Goal: Find specific page/section: Find specific page/section

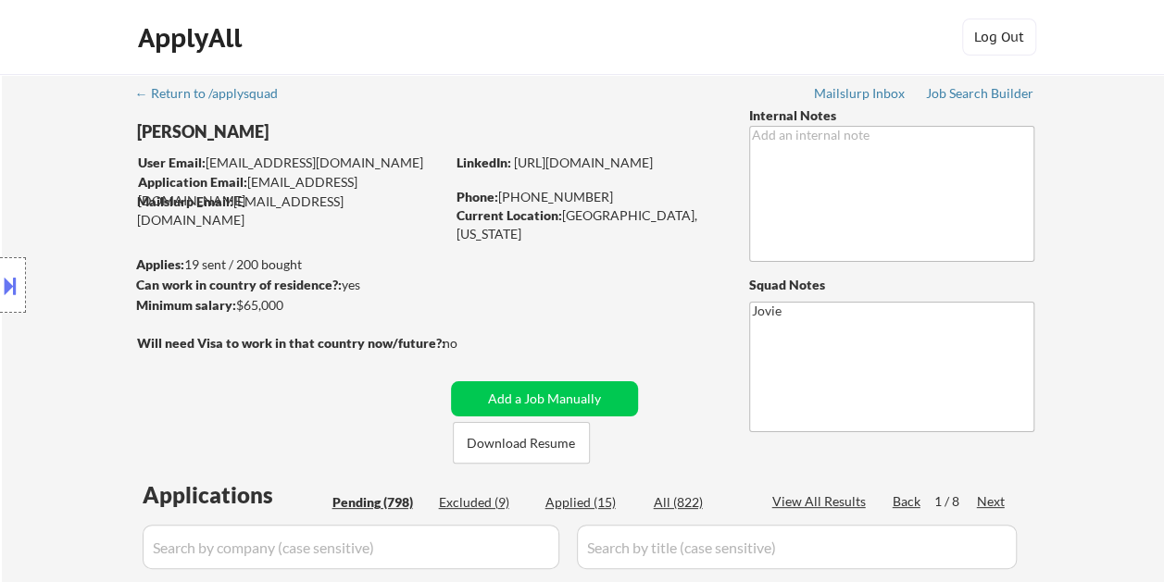
select select ""pending""
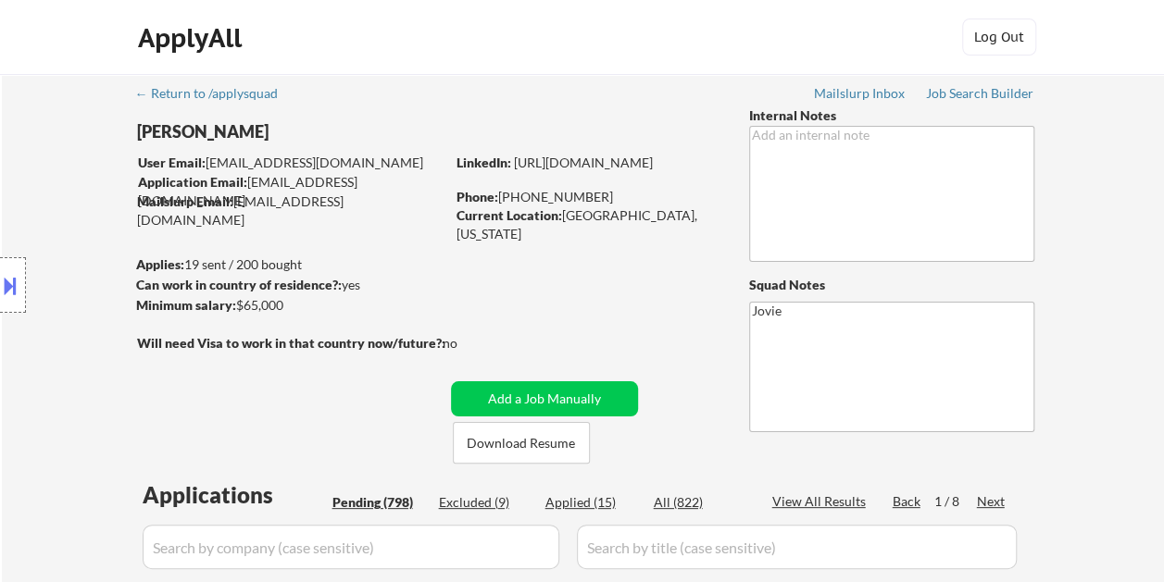
select select ""pending""
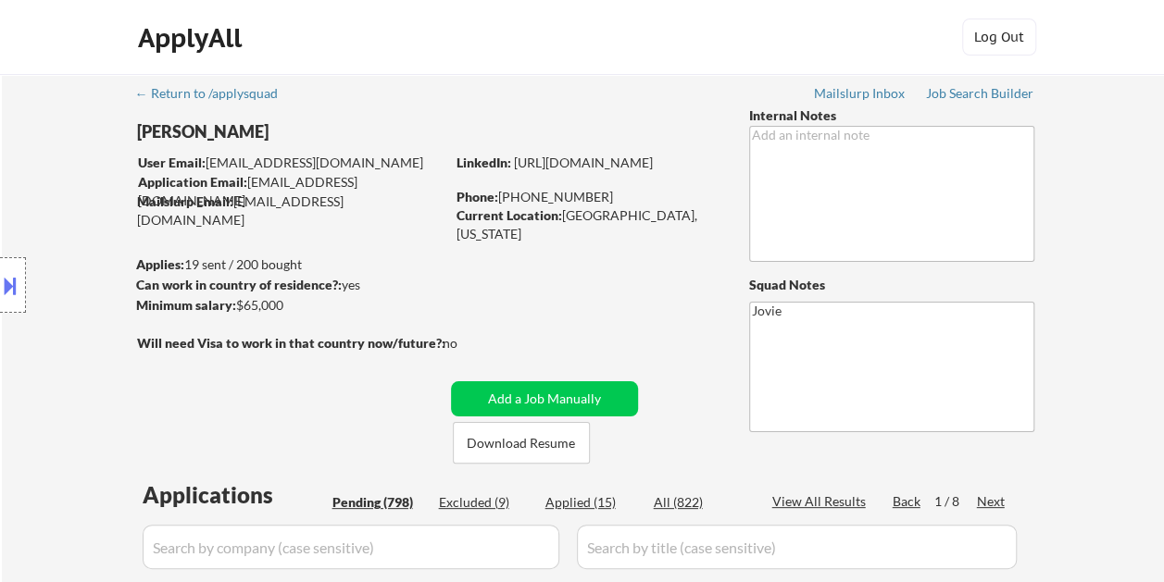
select select ""pending""
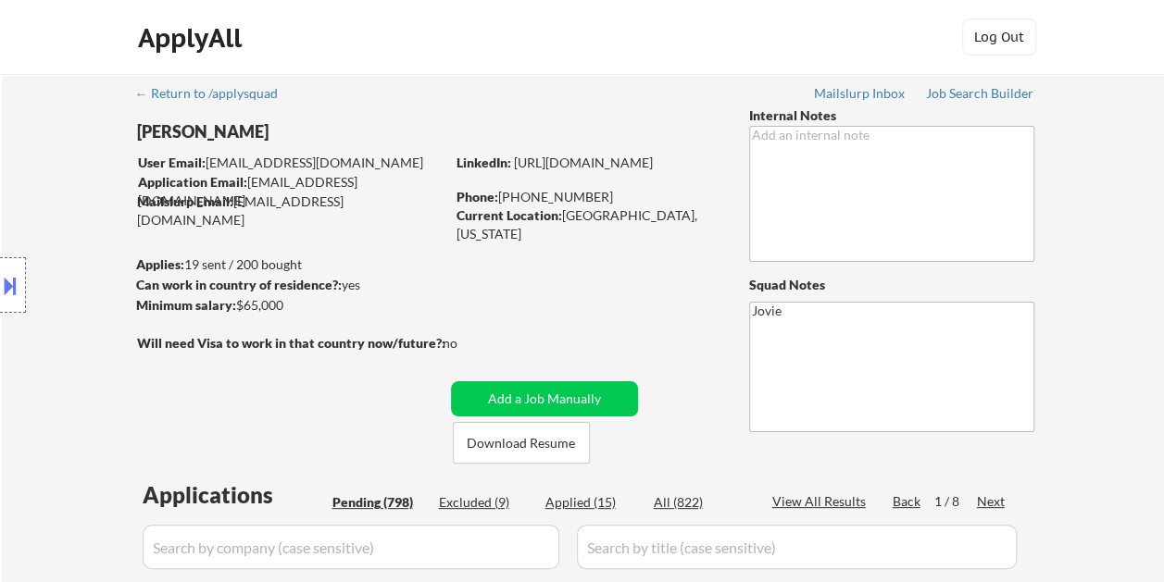
select select ""pending""
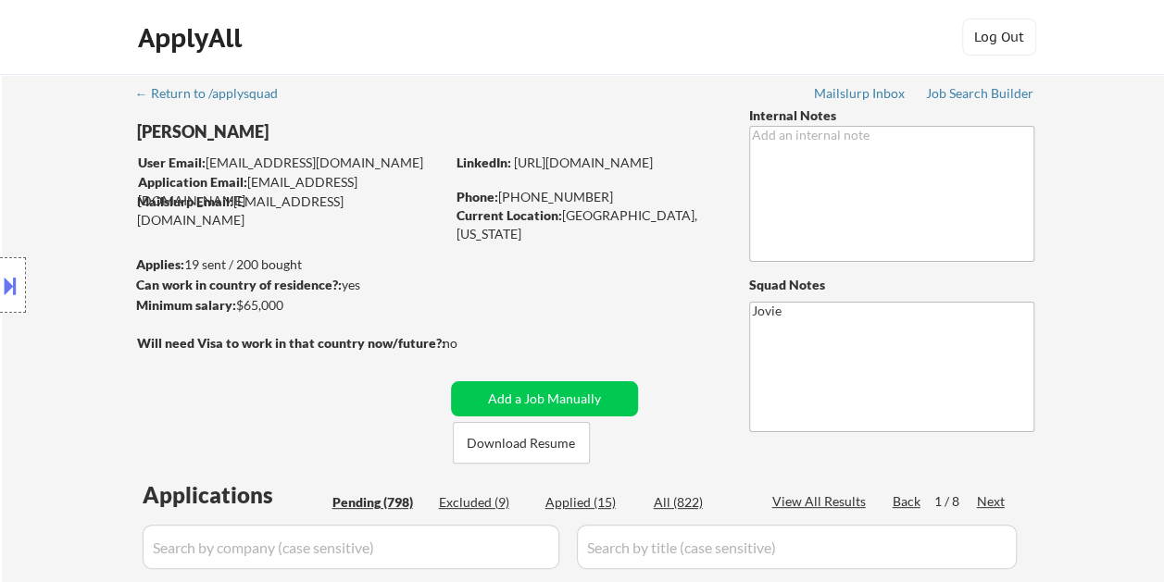
select select ""pending""
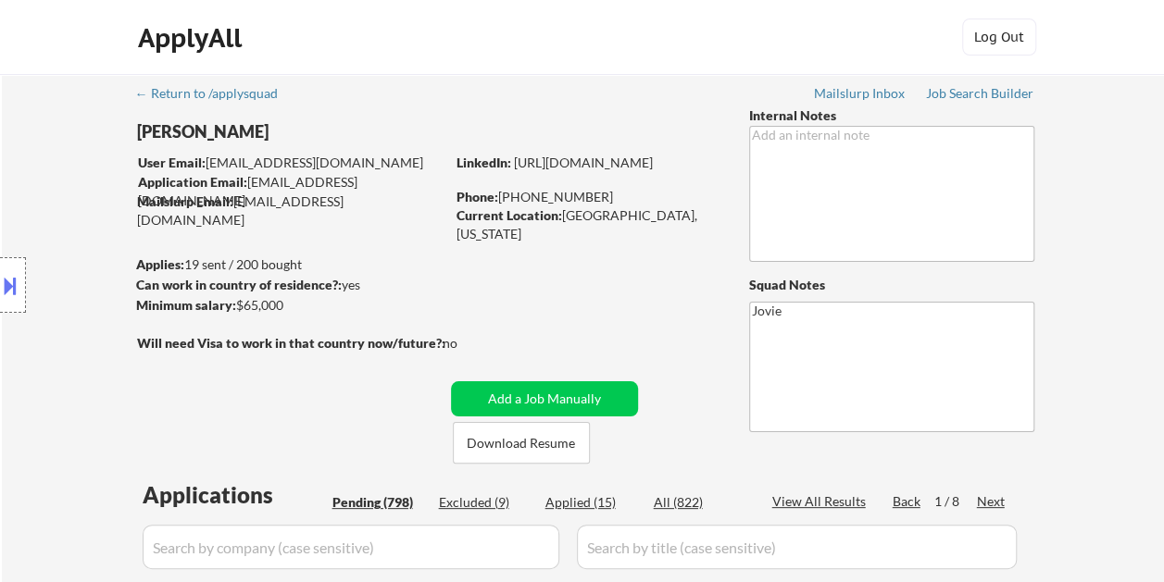
select select ""pending""
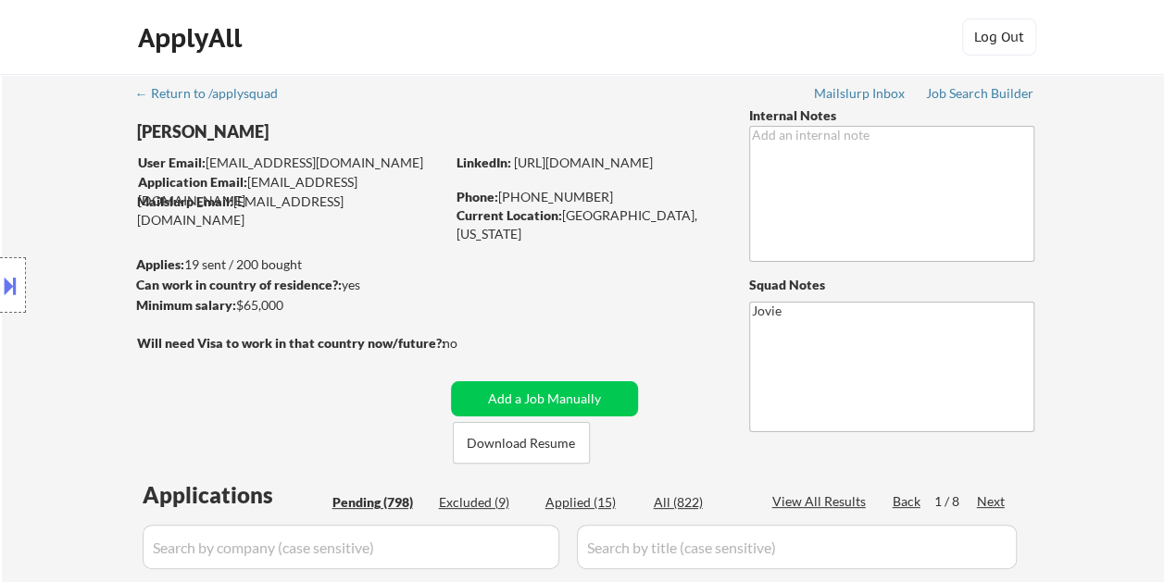
select select ""pending""
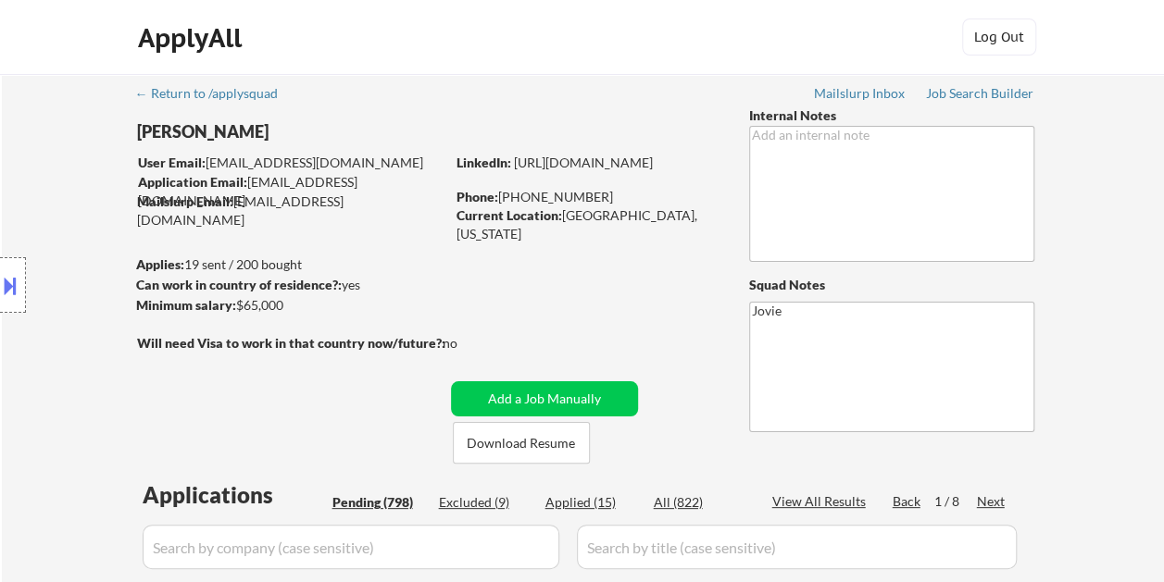
select select ""pending""
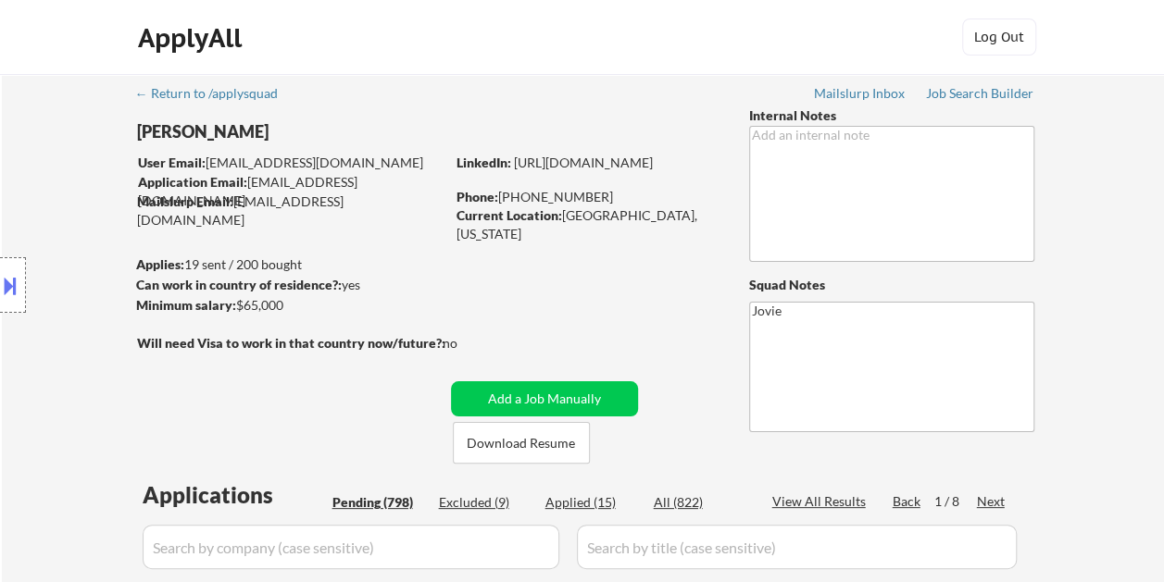
select select ""pending""
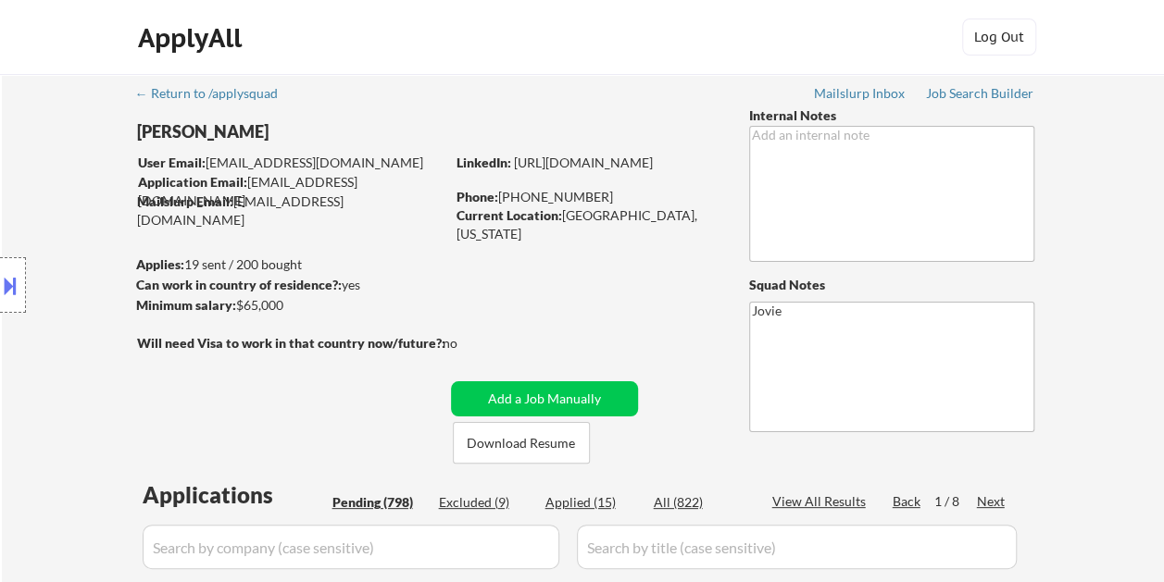
select select ""pending""
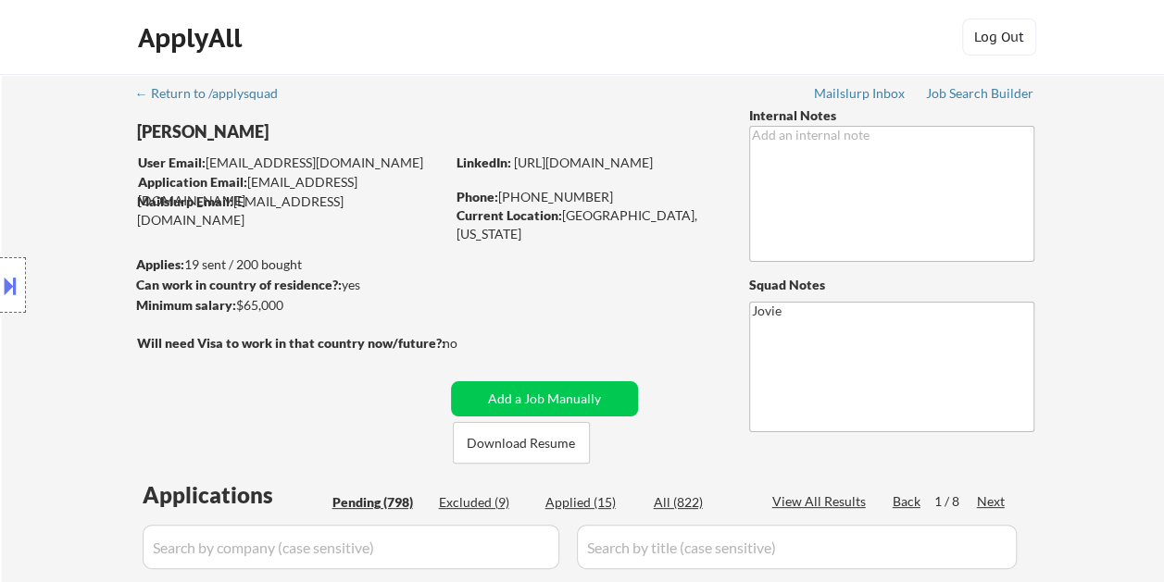
select select ""pending""
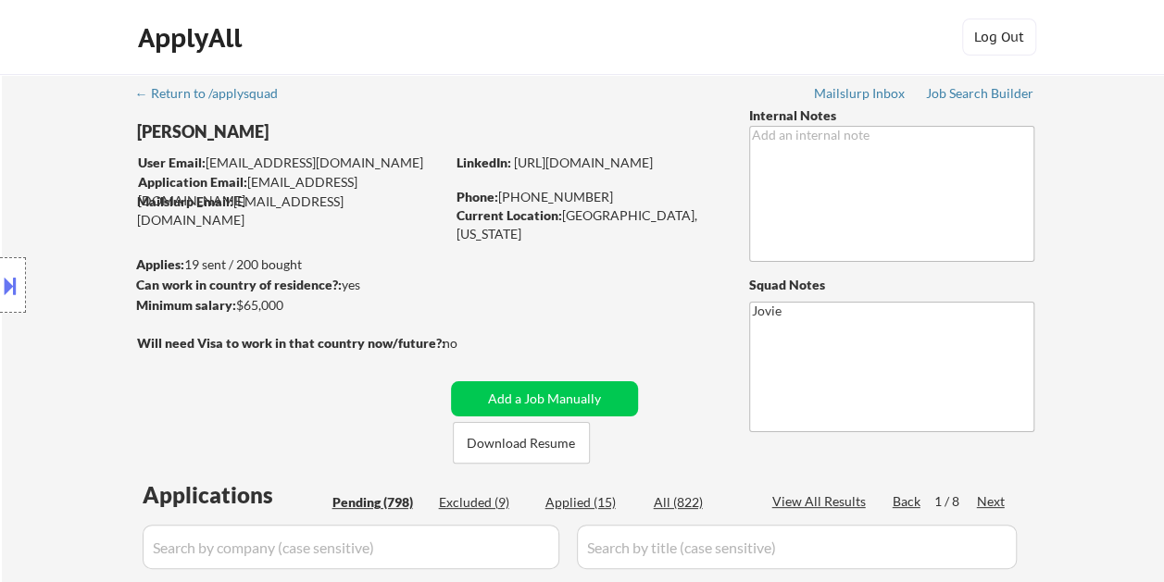
select select ""pending""
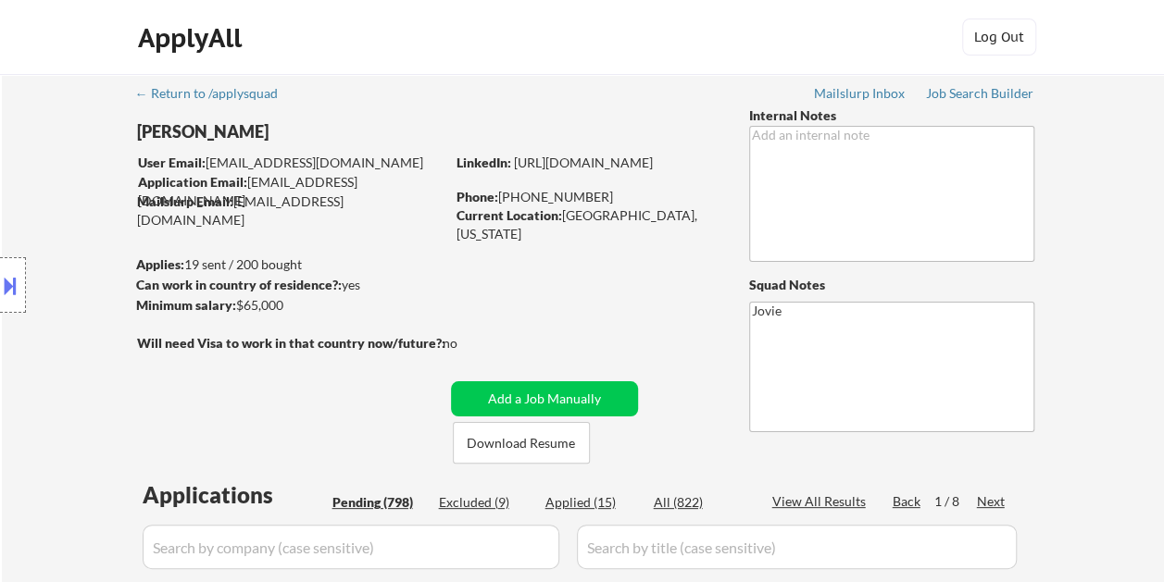
select select ""pending""
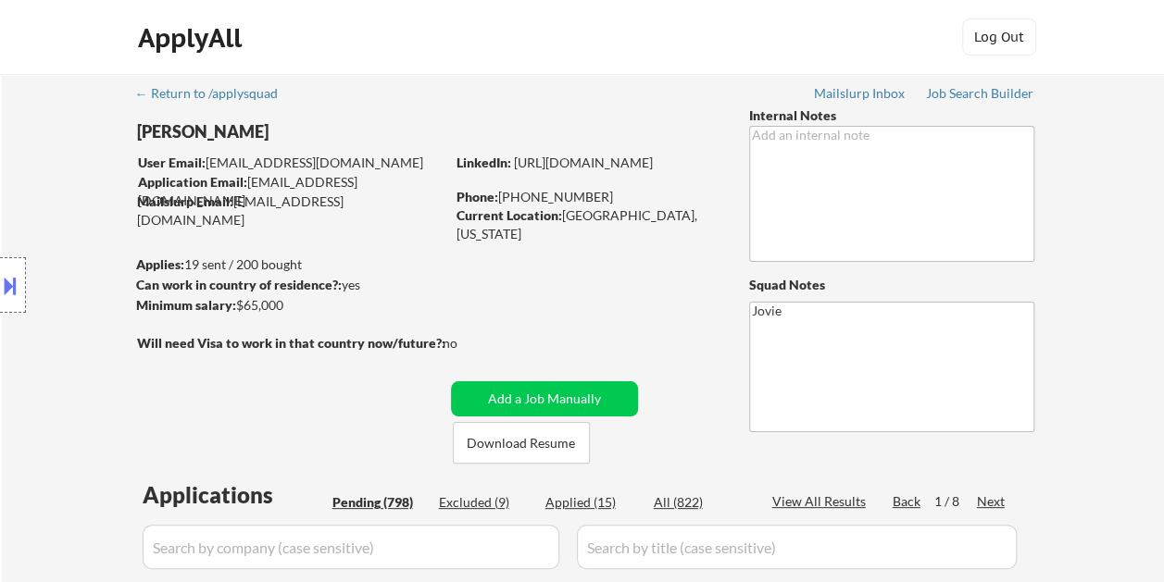
select select ""pending""
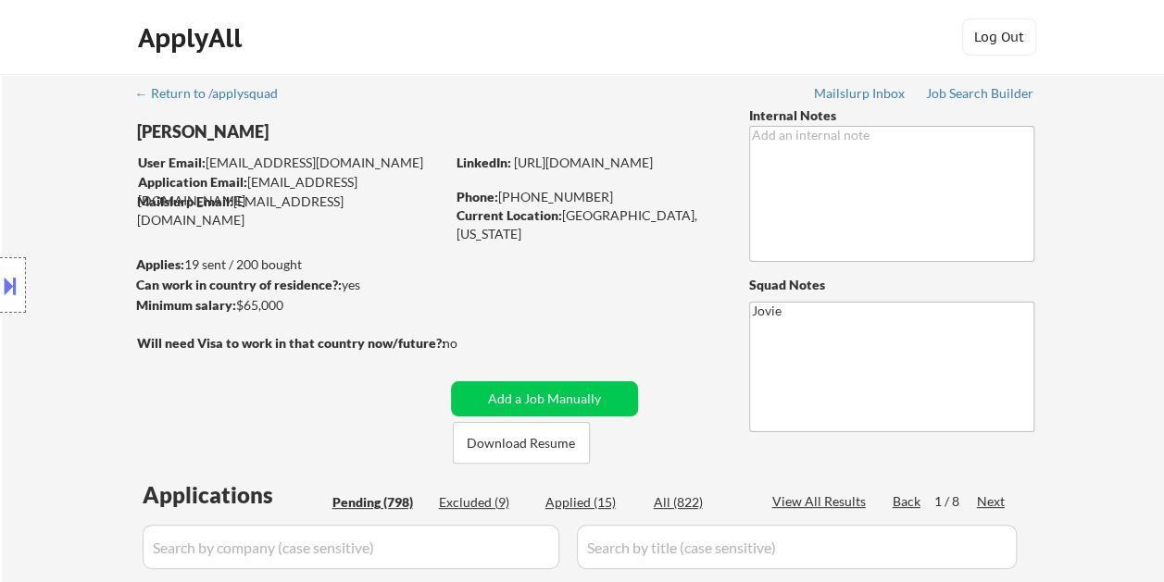
select select ""pending""
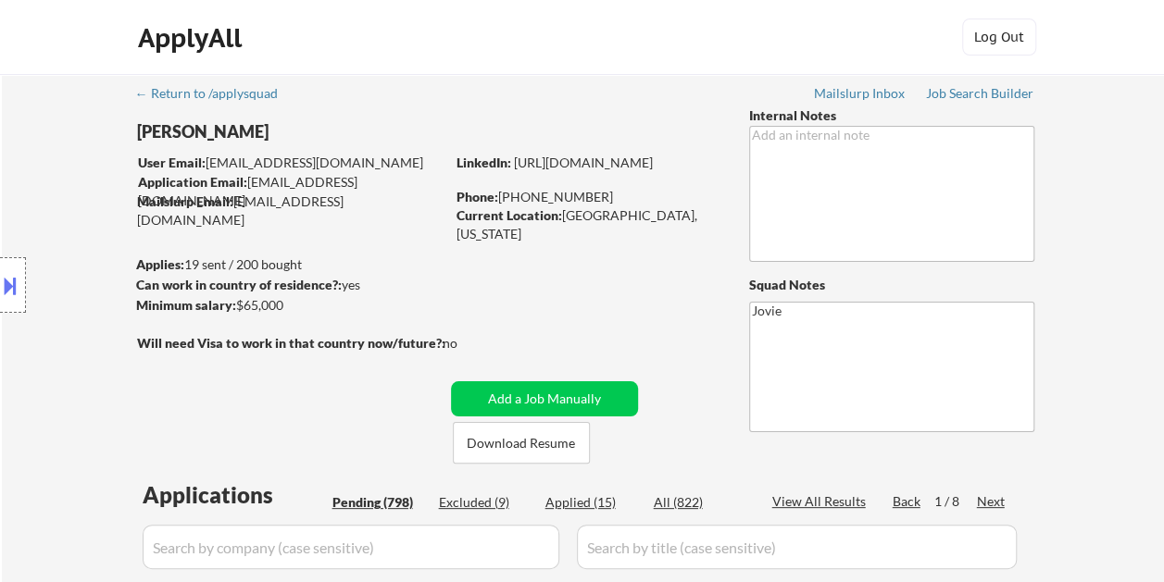
select select ""pending""
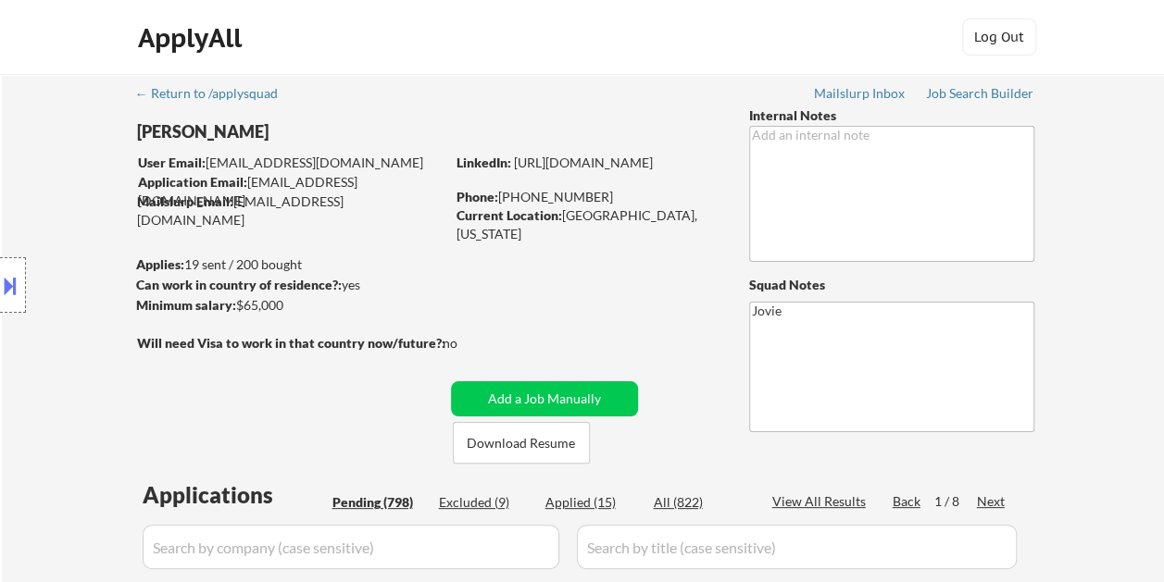
select select ""pending""
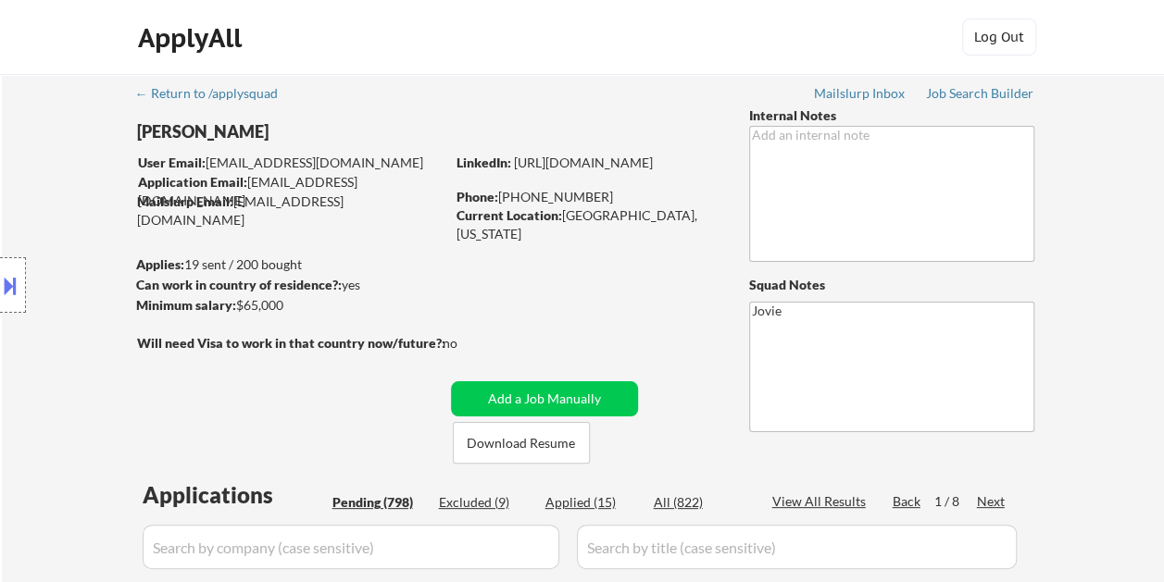
select select ""pending""
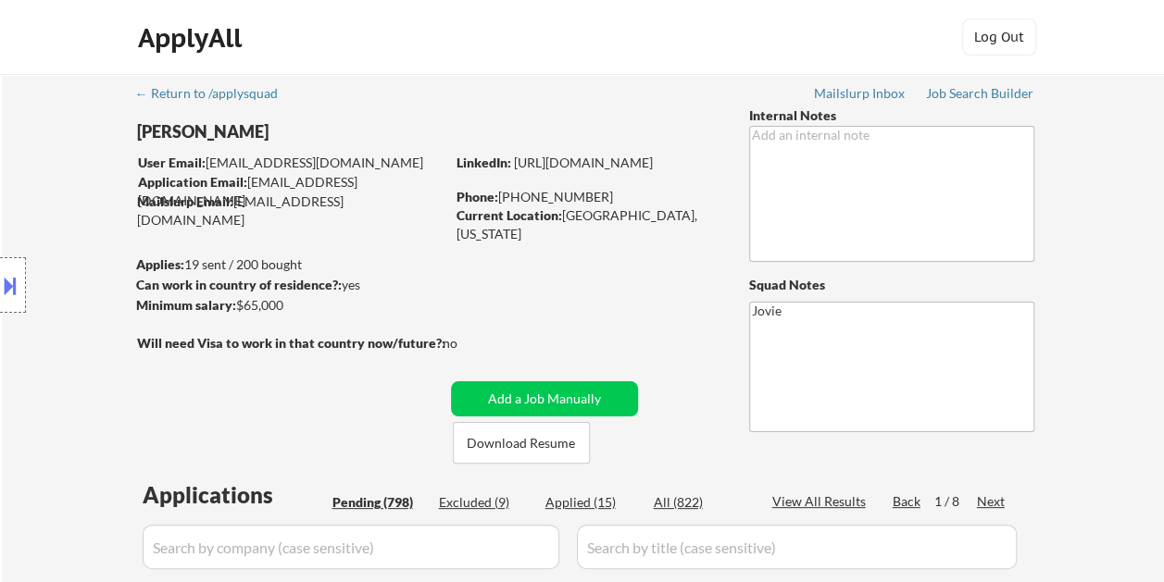
select select ""pending""
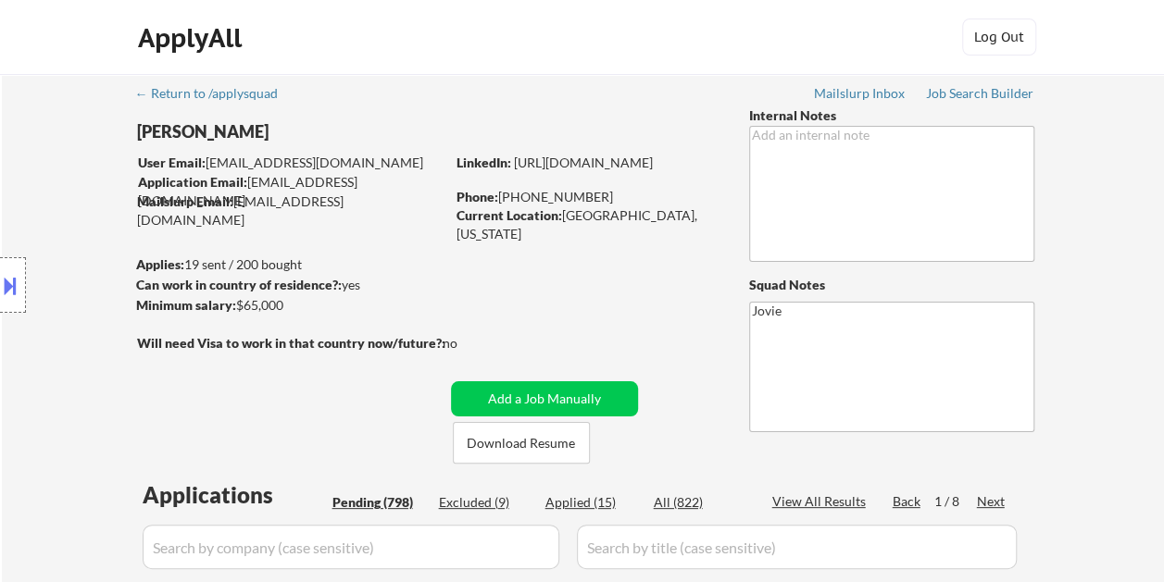
select select ""pending""
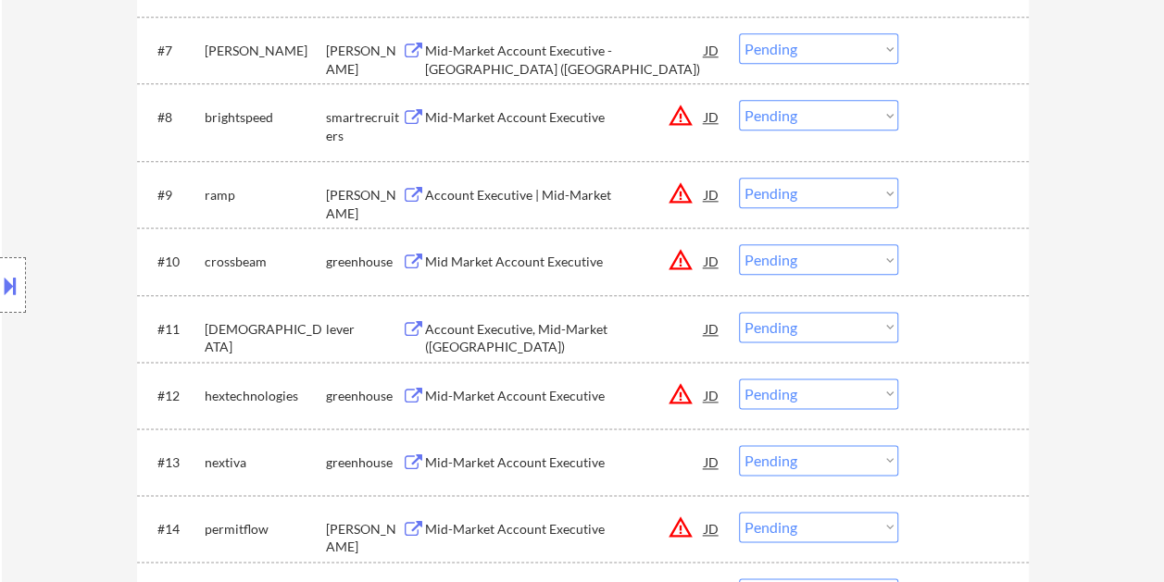
scroll to position [1015, 0]
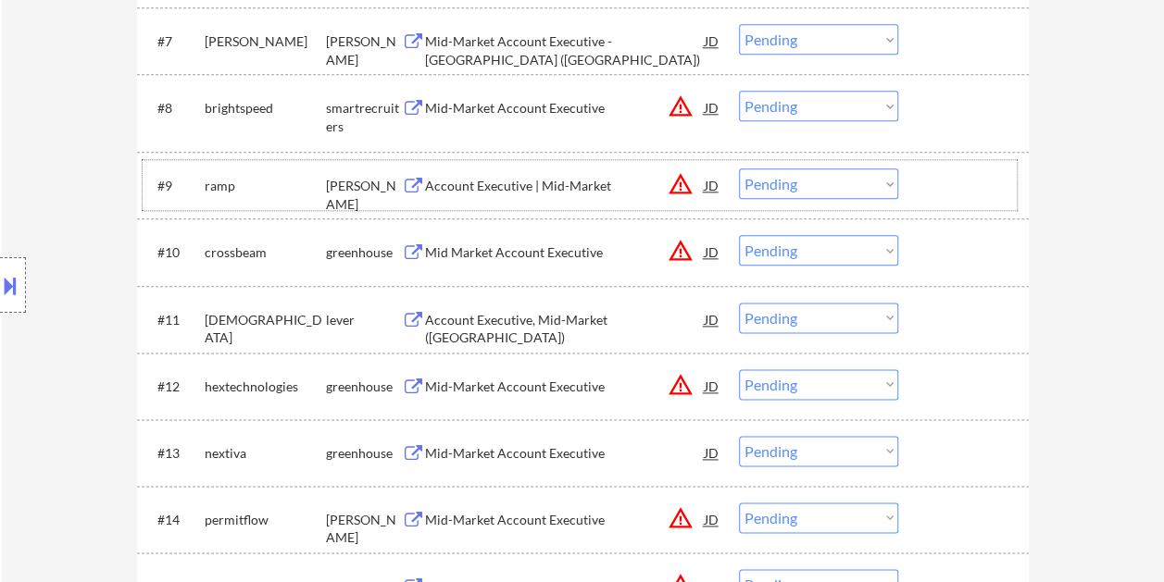
click at [928, 176] on div at bounding box center [965, 185] width 81 height 33
drag, startPoint x: 928, startPoint y: 176, endPoint x: 934, endPoint y: 169, distance: 9.8
click at [934, 169] on div at bounding box center [965, 185] width 81 height 33
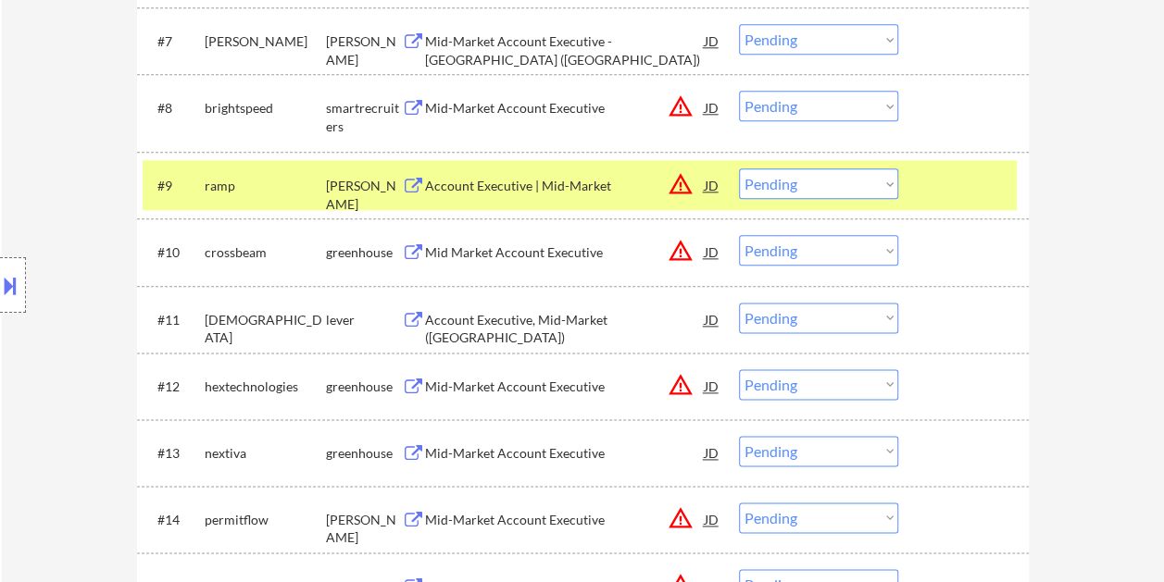
click at [567, 186] on div "Account Executive | Mid-Market" at bounding box center [565, 186] width 280 height 19
